Goal: Check status: Check status

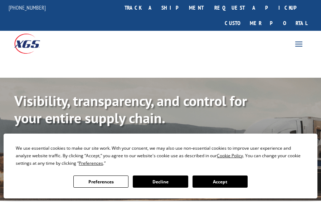
click at [223, 182] on button "Accept" at bounding box center [219, 181] width 55 height 12
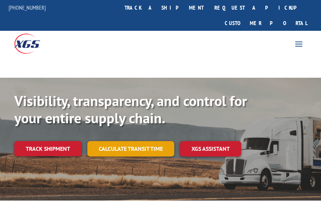
click at [139, 141] on link "Calculate transit time" at bounding box center [130, 148] width 87 height 15
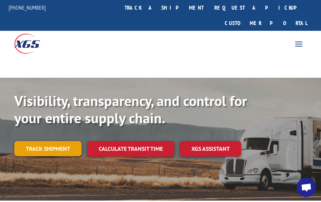
click at [49, 141] on link "Track shipment" at bounding box center [47, 148] width 67 height 15
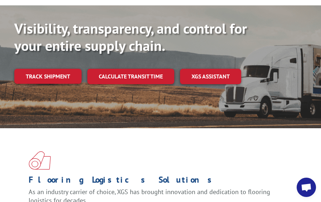
scroll to position [72, 0]
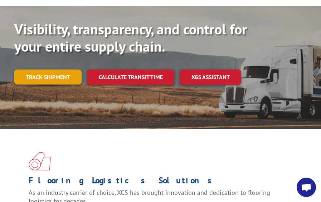
click at [34, 69] on link "Track shipment" at bounding box center [47, 76] width 67 height 15
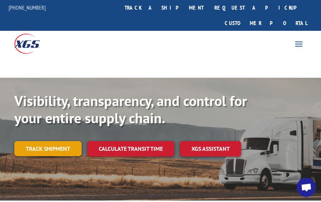
click at [43, 141] on link "Track shipment" at bounding box center [47, 148] width 67 height 15
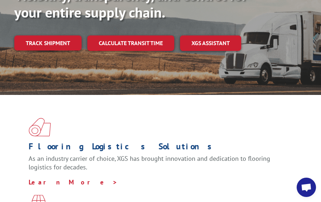
scroll to position [36, 0]
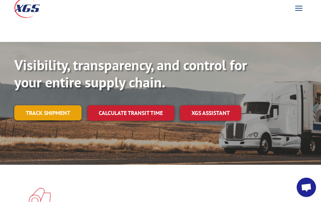
click at [45, 105] on link "Track shipment" at bounding box center [47, 112] width 67 height 15
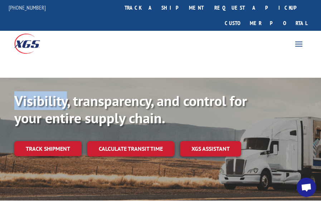
click at [45, 94] on b "Visibility, transparency, and control for your entire supply chain." at bounding box center [130, 109] width 232 height 36
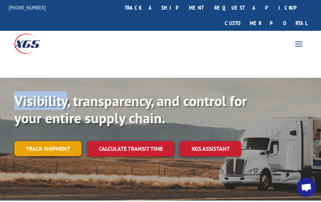
drag, startPoint x: 45, startPoint y: 94, endPoint x: 57, endPoint y: 133, distance: 40.8
click at [57, 141] on link "Track shipment" at bounding box center [47, 148] width 67 height 15
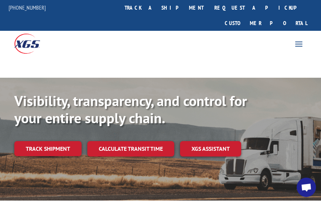
click at [51, 104] on b "Visibility, transparency, and control for your entire supply chain." at bounding box center [130, 109] width 232 height 36
click at [52, 146] on div "Visibility, transparency, and control for your entire supply chain. Track shipm…" at bounding box center [160, 131] width 292 height 79
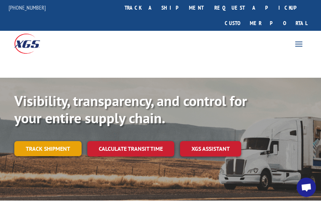
click at [53, 141] on link "Track shipment" at bounding box center [47, 148] width 67 height 15
click at [47, 141] on link "Track shipment" at bounding box center [47, 148] width 67 height 15
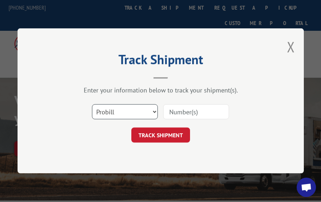
click at [109, 112] on select "Select category... Probill BOL PO" at bounding box center [125, 111] width 66 height 15
click at [92, 104] on select "Select category... Probill BOL PO" at bounding box center [125, 111] width 66 height 15
click at [109, 109] on select "Select category... Probill BOL PO" at bounding box center [125, 111] width 66 height 15
select select "po"
click at [92, 104] on select "Select category... Probill BOL PO" at bounding box center [125, 111] width 66 height 15
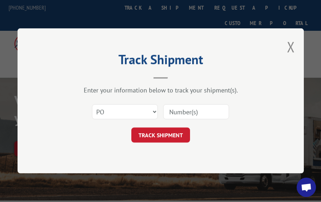
click at [200, 105] on input at bounding box center [196, 111] width 66 height 15
paste input "36502847"
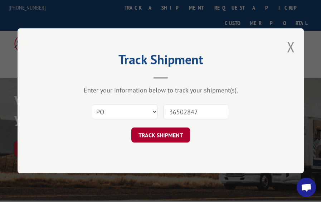
type input "36502847"
click at [162, 131] on button "TRACK SHIPMENT" at bounding box center [160, 135] width 59 height 15
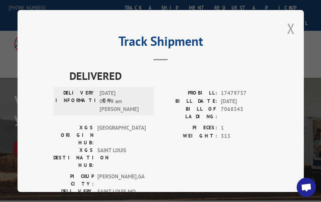
click at [289, 27] on button "Close modal" at bounding box center [291, 28] width 8 height 19
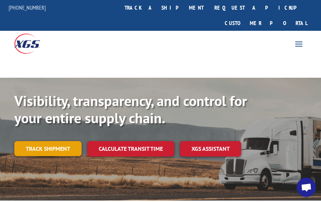
click at [52, 141] on link "Track shipment" at bounding box center [47, 148] width 67 height 15
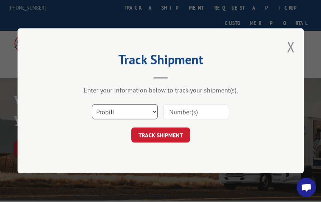
drag, startPoint x: 102, startPoint y: 109, endPoint x: 109, endPoint y: 112, distance: 7.8
click at [102, 109] on select "Select category... Probill BOL PO" at bounding box center [125, 111] width 66 height 15
select select "po"
click at [92, 104] on select "Select category... Probill BOL PO" at bounding box center [125, 111] width 66 height 15
click at [206, 113] on input at bounding box center [196, 111] width 66 height 15
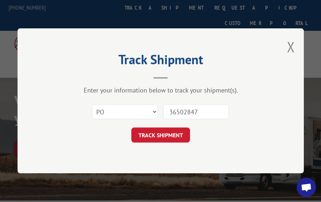
type input "36502847"
click at [131, 128] on button "TRACK SHIPMENT" at bounding box center [160, 135] width 59 height 15
